Goal: Navigation & Orientation: Go to known website

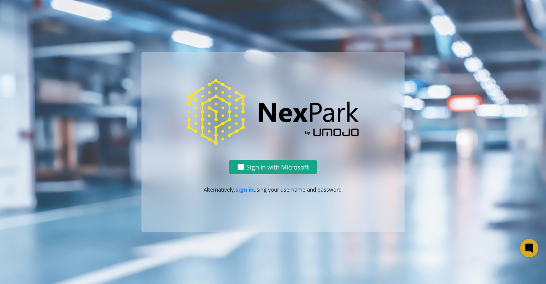
click at [275, 164] on button "Sign in with Microsoft" at bounding box center [273, 167] width 88 height 14
